Goal: Information Seeking & Learning: Learn about a topic

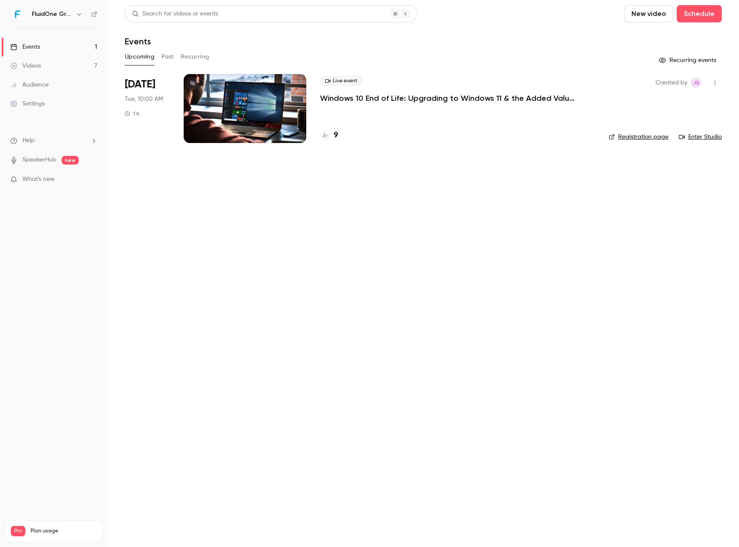
click at [169, 53] on button "Past" at bounding box center [167, 57] width 12 height 14
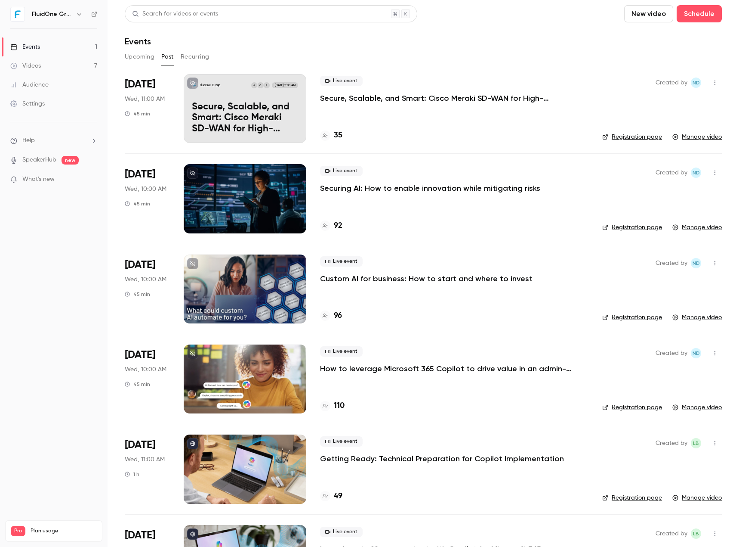
click at [189, 99] on div "FluidOne Group P C A [DATE] 11:00 AM Secure, Scalable, and Smart: Cisco Meraki …" at bounding box center [245, 108] width 123 height 69
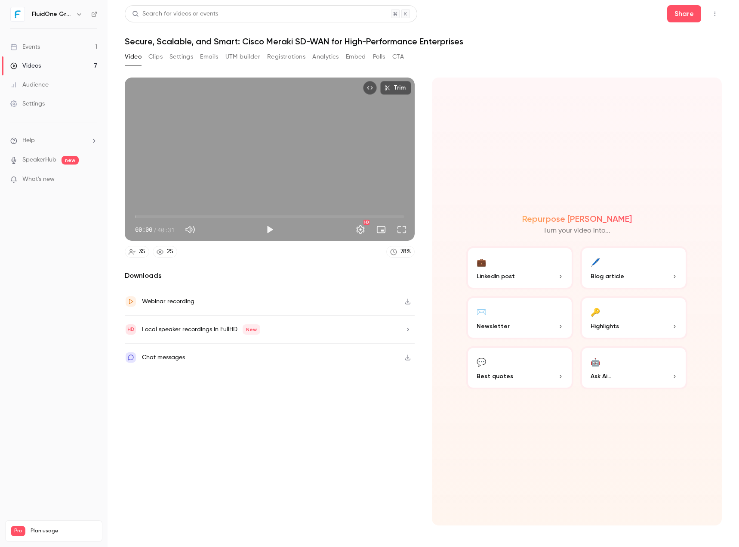
click at [162, 62] on button "Clips" at bounding box center [156, 57] width 14 height 14
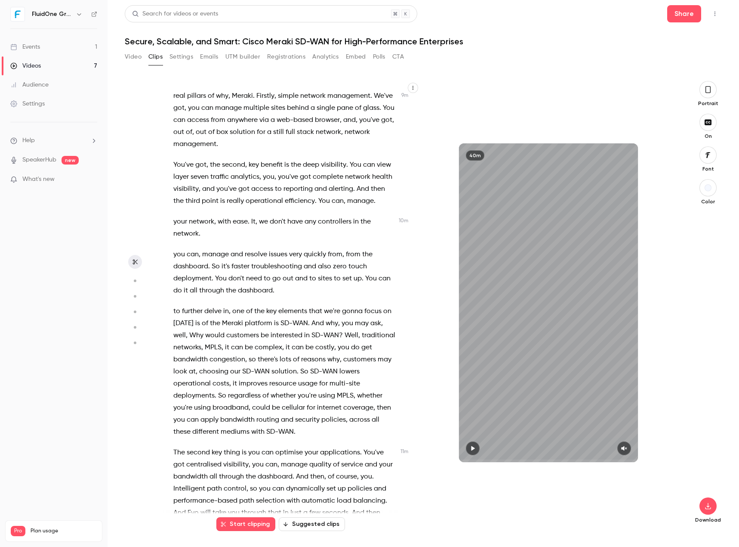
scroll to position [1377, 0]
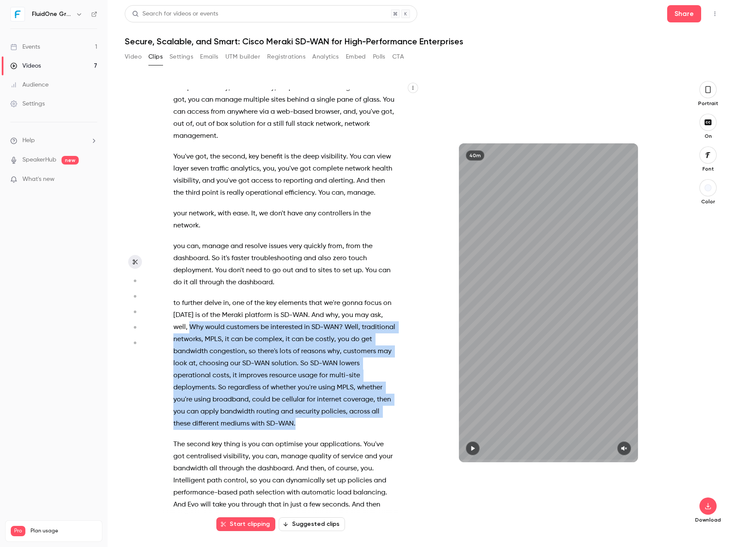
drag, startPoint x: 204, startPoint y: 372, endPoint x: 336, endPoint y: 469, distance: 164.1
click at [336, 430] on p "to further delve in , one of the key elements that we're gonna focus on [DATE] …" at bounding box center [284, 363] width 223 height 133
type input "*****"
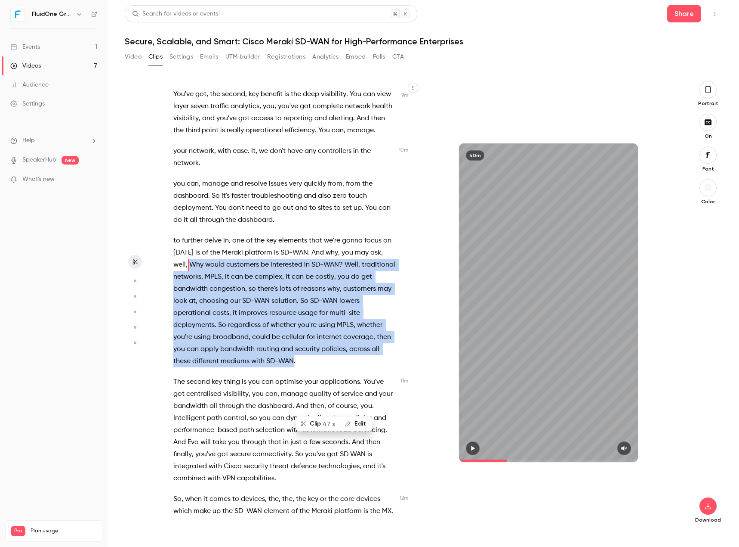
scroll to position [1446, 0]
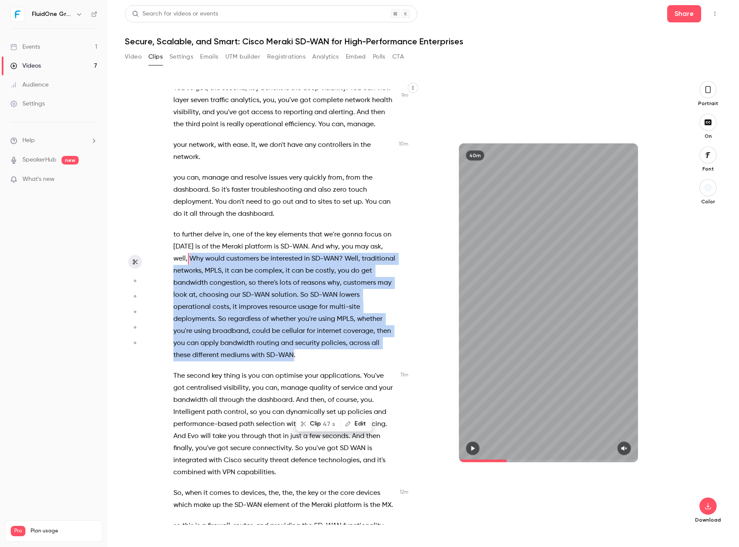
copy p "Why would customers be interested in SD-WAN ? Well , traditional networks , MPL…"
